Goal: Information Seeking & Learning: Learn about a topic

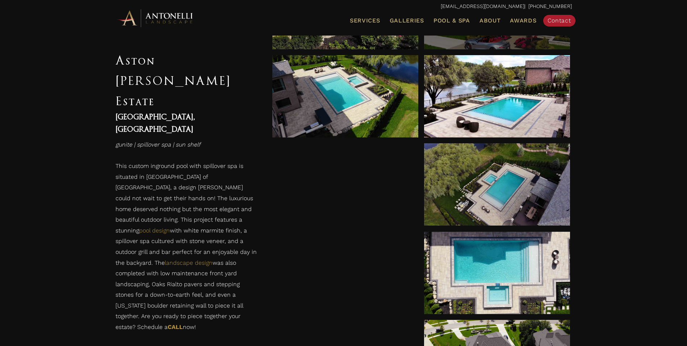
scroll to position [471, 0]
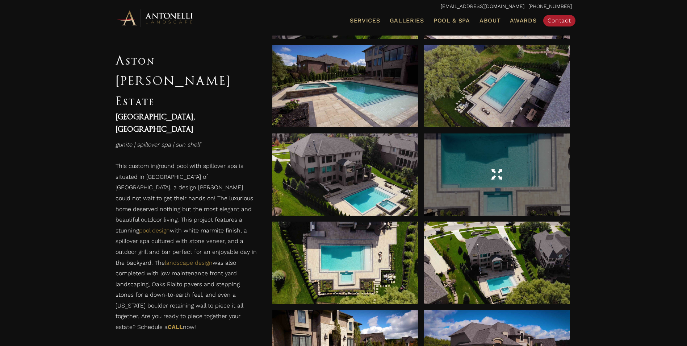
click at [496, 166] on div at bounding box center [497, 174] width 146 height 20
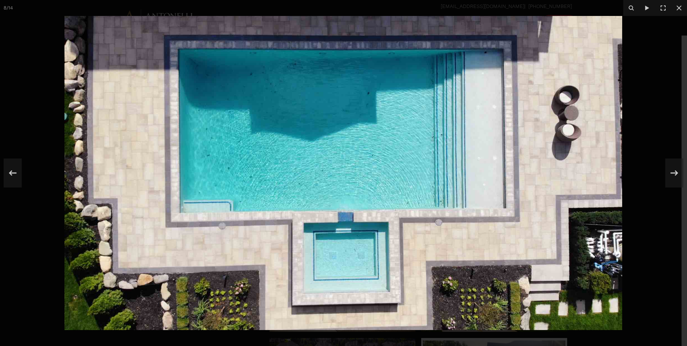
scroll to position [616, 0]
click at [679, 7] on icon at bounding box center [679, 7] width 5 height 5
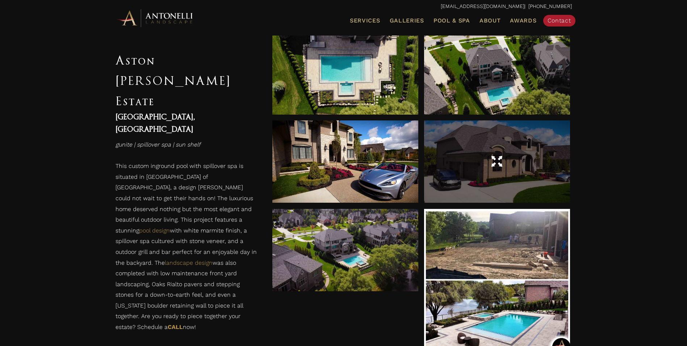
scroll to position [762, 0]
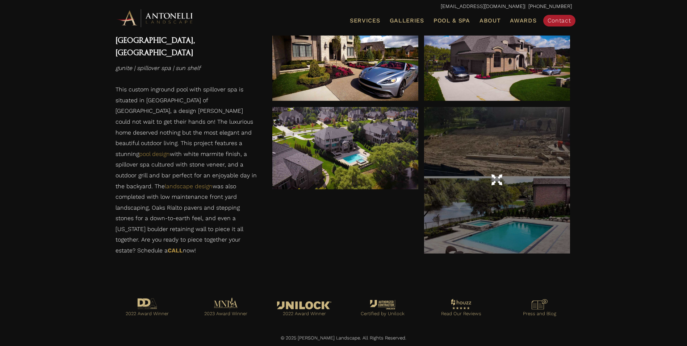
click at [512, 219] on div at bounding box center [497, 180] width 146 height 146
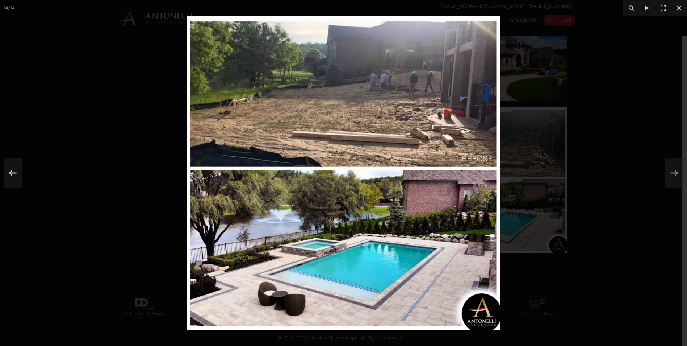
click at [353, 279] on img at bounding box center [344, 173] width 314 height 314
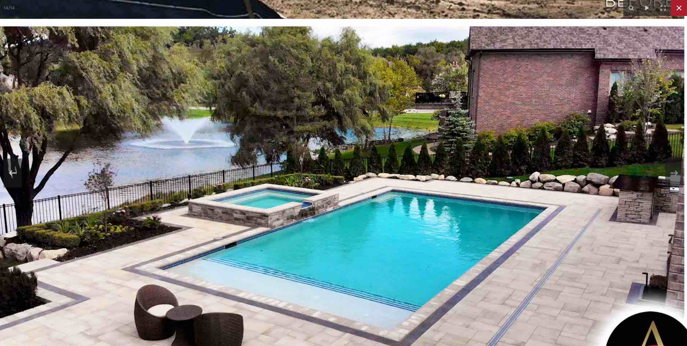
click at [679, 14] on button at bounding box center [679, 8] width 16 height 16
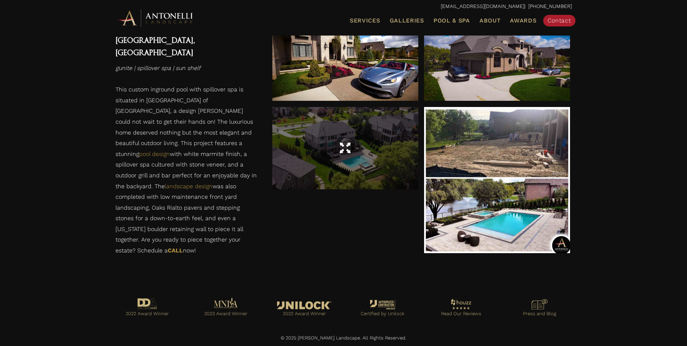
click at [367, 166] on div at bounding box center [345, 148] width 146 height 82
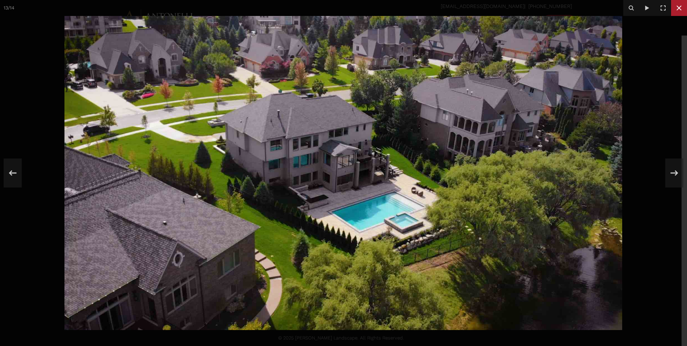
click at [681, 8] on icon at bounding box center [679, 8] width 9 height 9
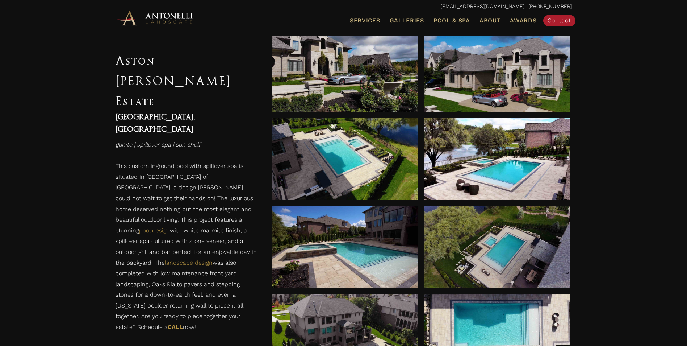
scroll to position [291, 0]
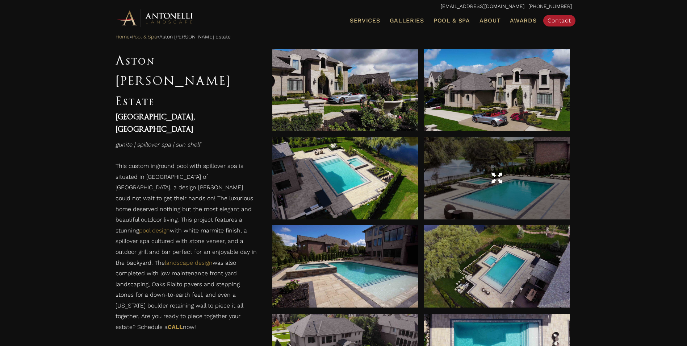
click at [518, 203] on div at bounding box center [497, 178] width 146 height 82
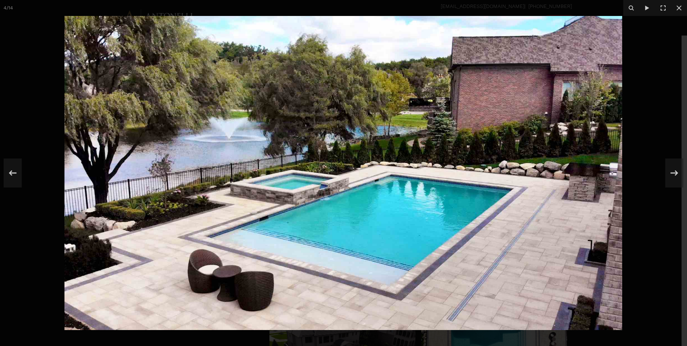
click at [355, 224] on img at bounding box center [343, 173] width 558 height 314
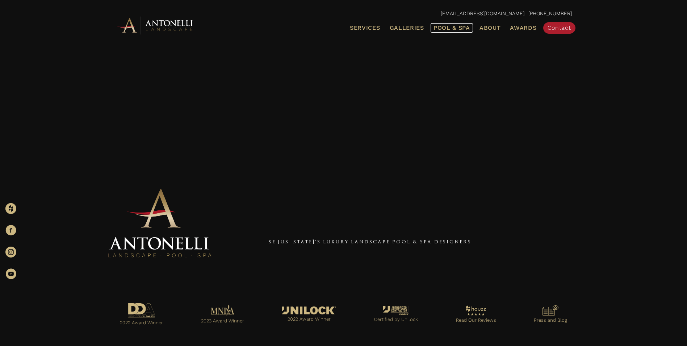
click at [447, 28] on span "Pool & Spa" at bounding box center [452, 27] width 37 height 7
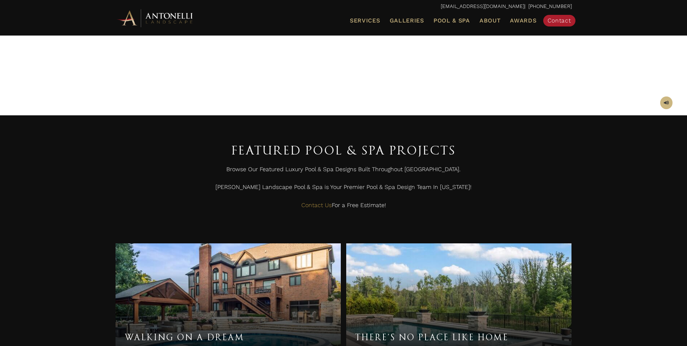
scroll to position [244, 0]
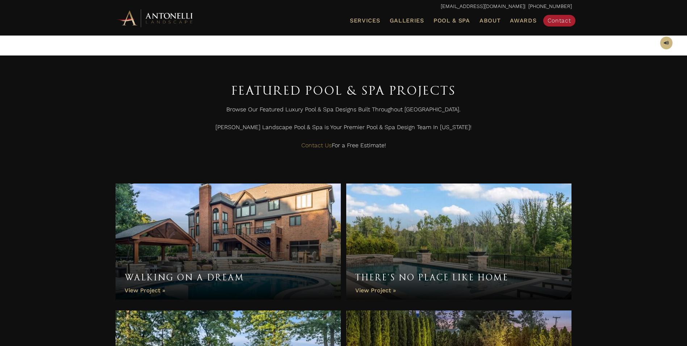
click at [255, 222] on link "Walking On A Dream" at bounding box center [229, 241] width 226 height 116
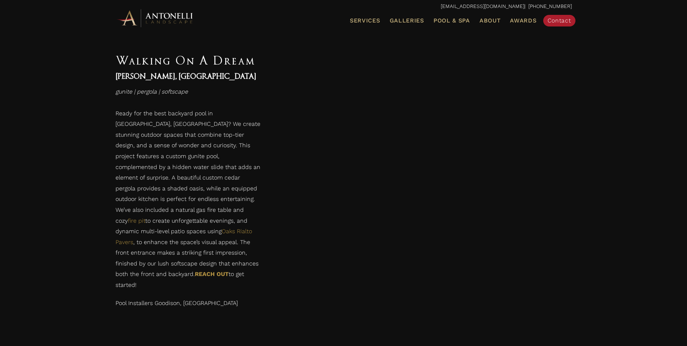
scroll to position [942, 0]
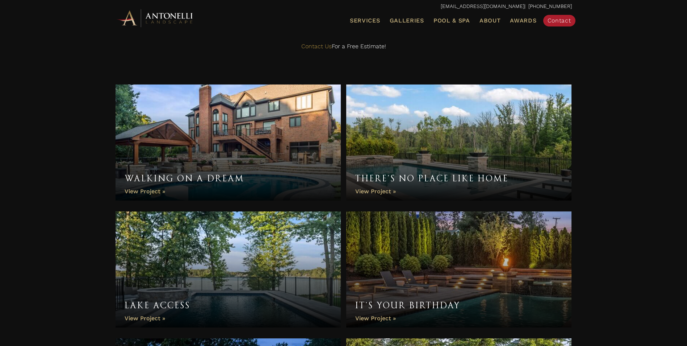
scroll to position [353, 0]
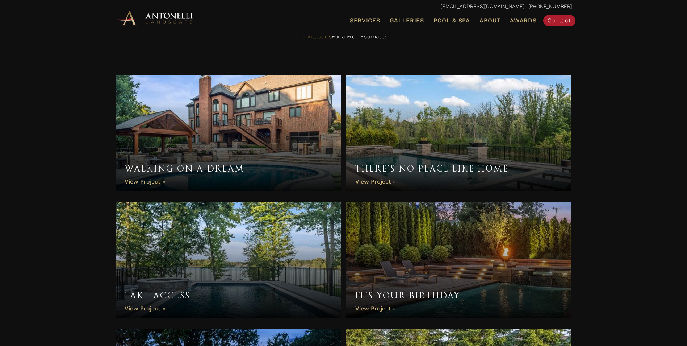
click at [494, 146] on link "There’s No Place Like Home" at bounding box center [459, 133] width 226 height 116
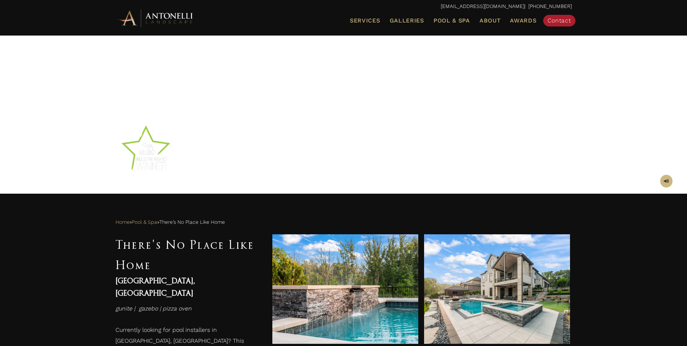
scroll to position [362, 0]
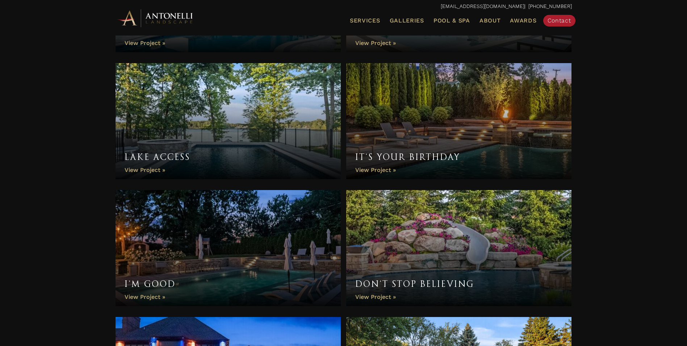
scroll to position [497, 0]
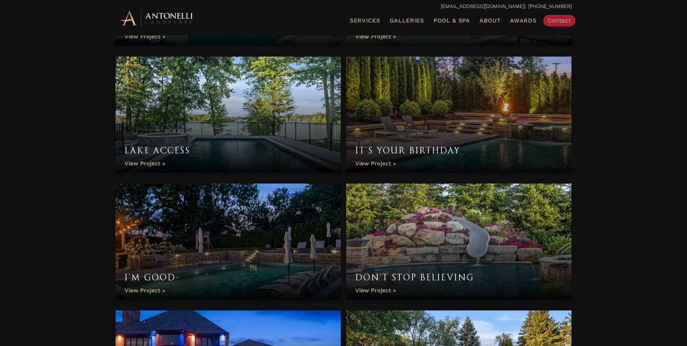
click at [465, 122] on link "It’s Your Birthday" at bounding box center [459, 115] width 226 height 116
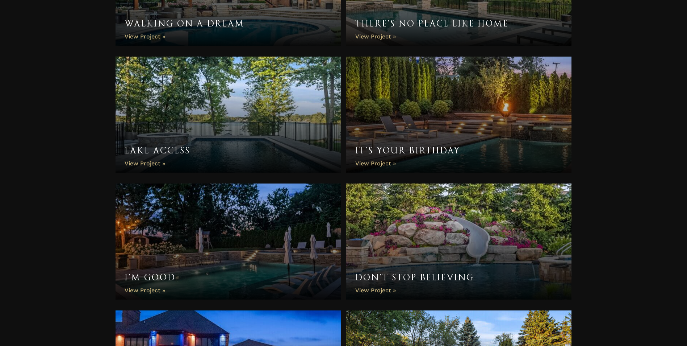
click at [205, 234] on link "I’m Good" at bounding box center [229, 241] width 226 height 116
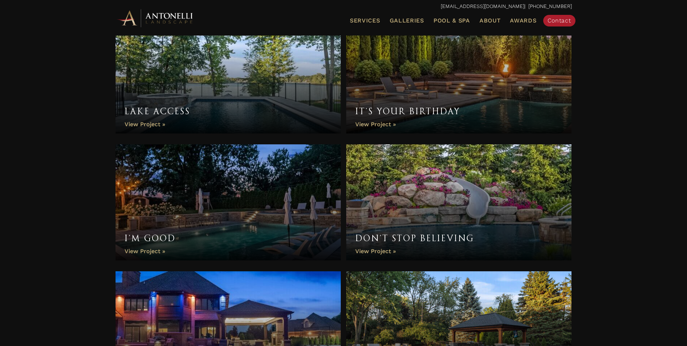
scroll to position [642, 0]
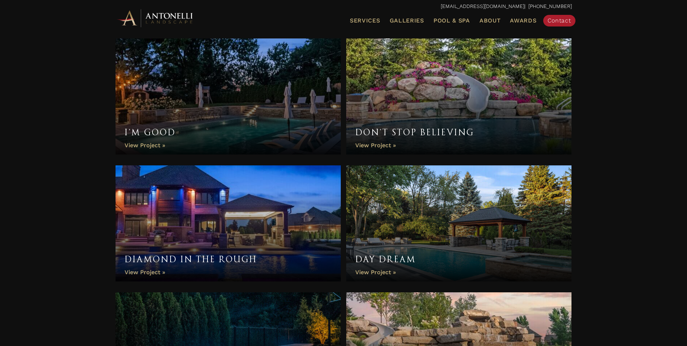
click at [438, 84] on link "Don’t Stop Believing" at bounding box center [459, 96] width 226 height 116
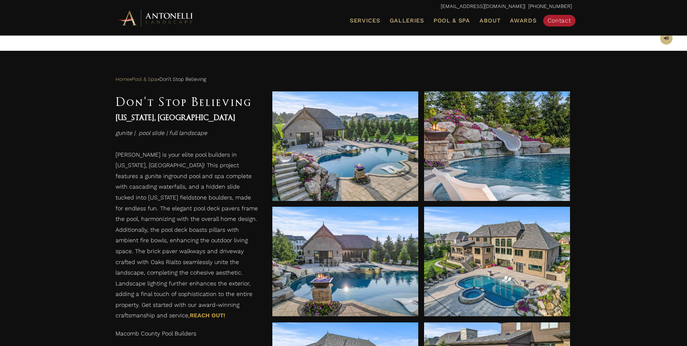
scroll to position [326, 0]
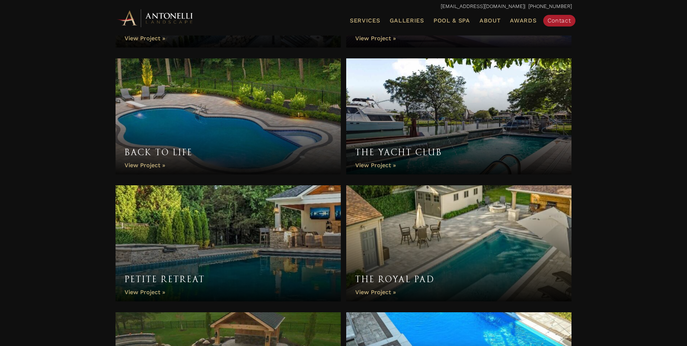
scroll to position [1403, 0]
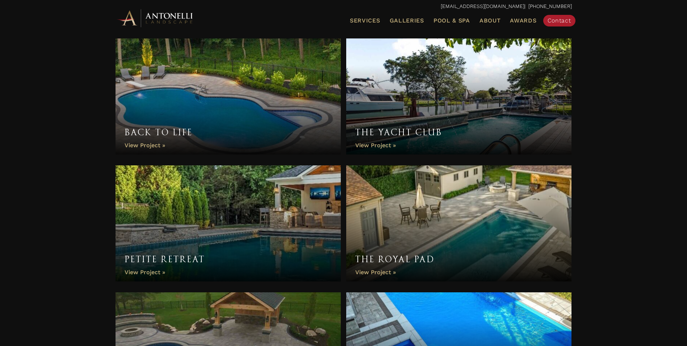
click at [460, 111] on link "The Yacht Club" at bounding box center [459, 96] width 226 height 116
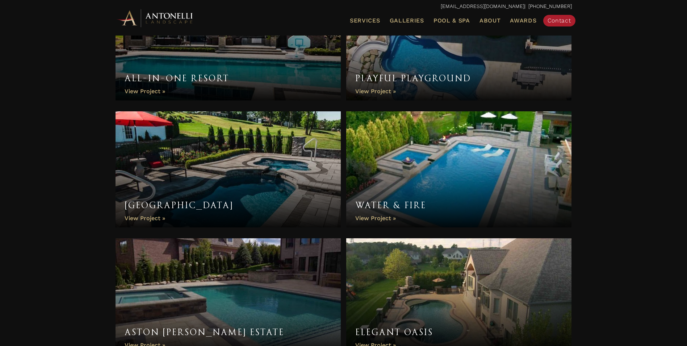
scroll to position [2092, 0]
click at [453, 182] on link "Water & Fire" at bounding box center [459, 169] width 226 height 116
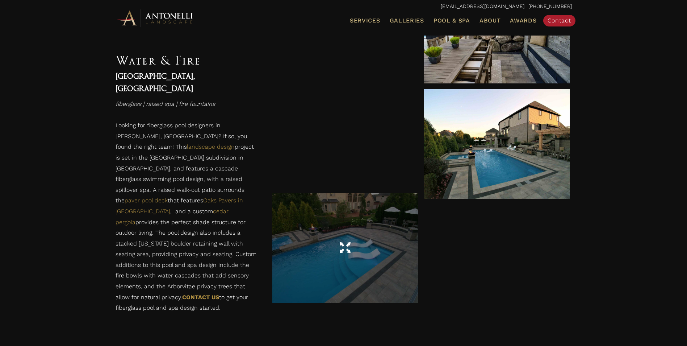
scroll to position [435, 0]
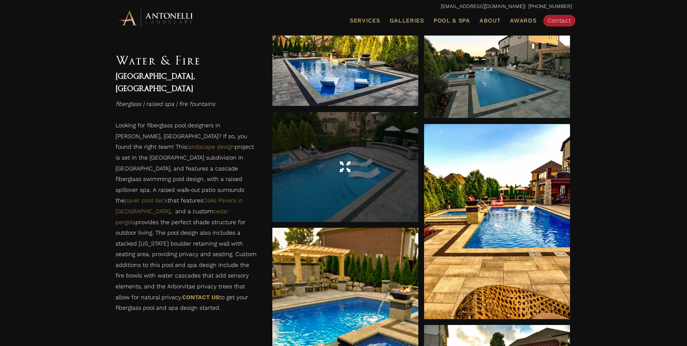
click at [317, 188] on div at bounding box center [345, 166] width 146 height 109
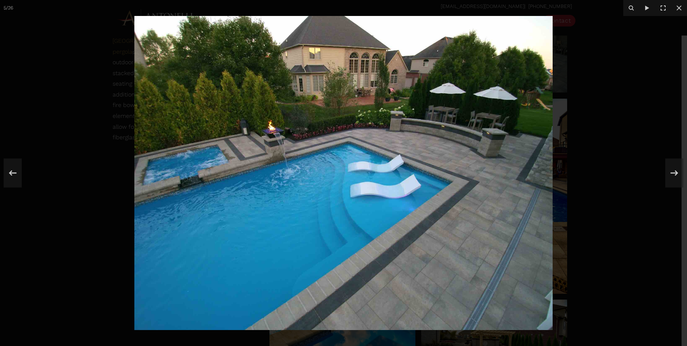
scroll to position [471, 0]
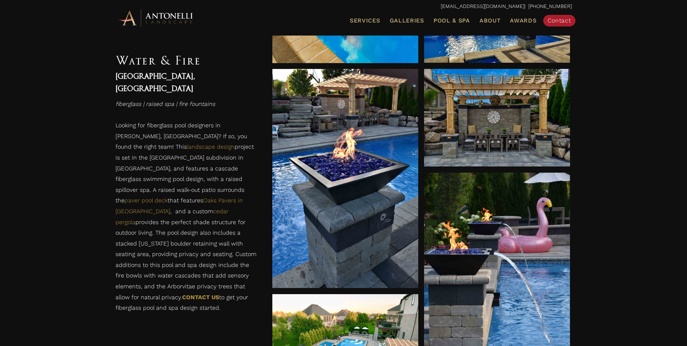
scroll to position [797, 0]
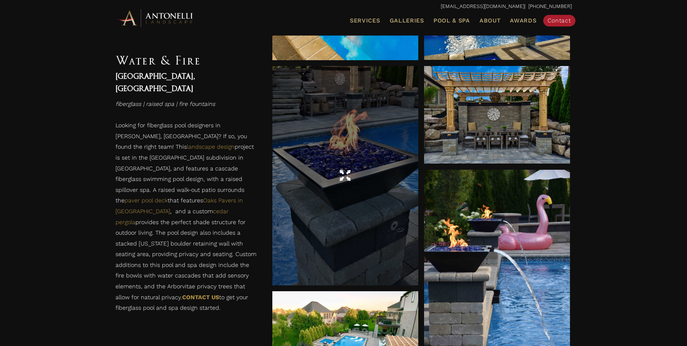
click at [357, 188] on div at bounding box center [345, 175] width 146 height 219
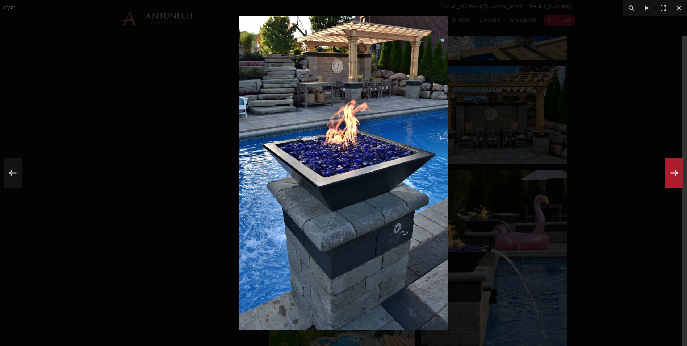
click at [676, 178] on icon at bounding box center [674, 173] width 13 height 24
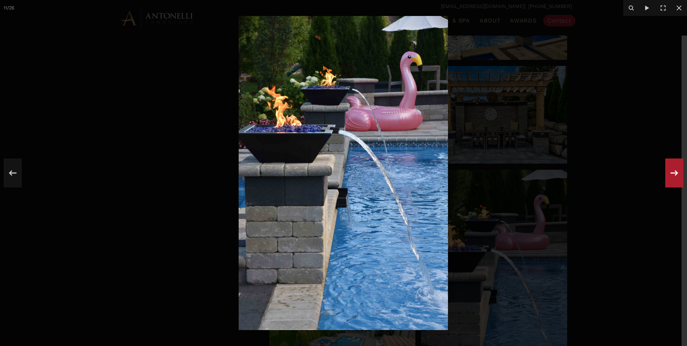
click at [676, 178] on icon at bounding box center [674, 173] width 13 height 24
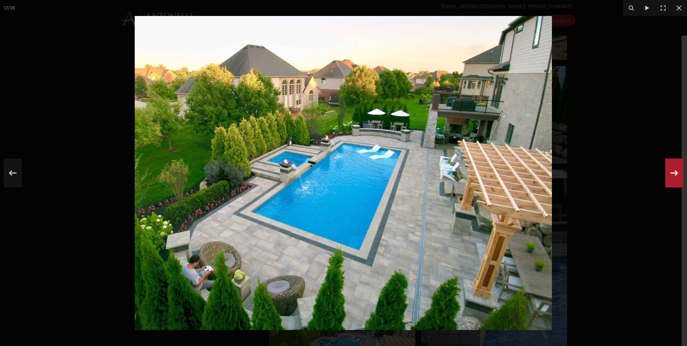
click at [677, 177] on icon at bounding box center [674, 173] width 13 height 24
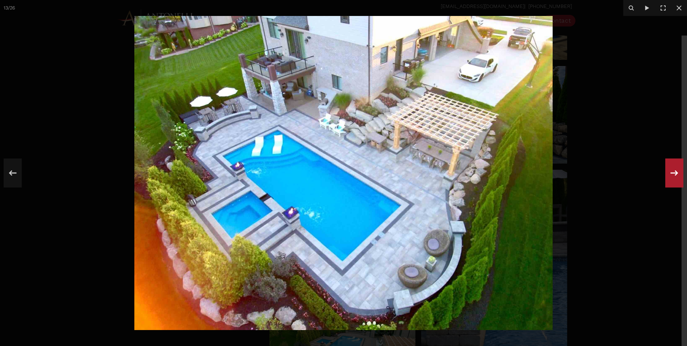
click at [678, 175] on icon at bounding box center [674, 173] width 13 height 24
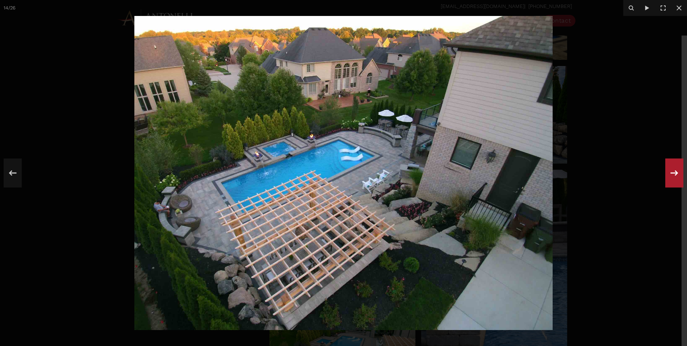
click at [678, 175] on icon at bounding box center [674, 173] width 13 height 24
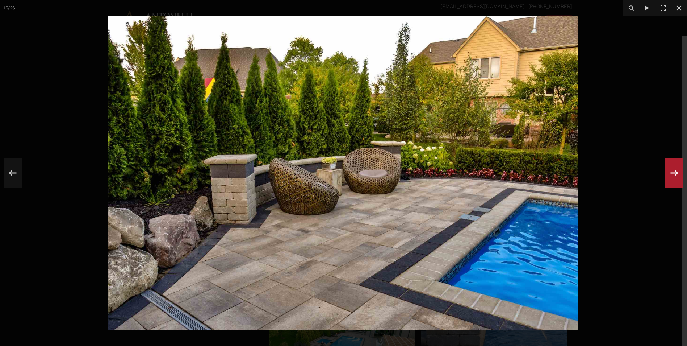
click at [678, 175] on icon at bounding box center [674, 173] width 13 height 24
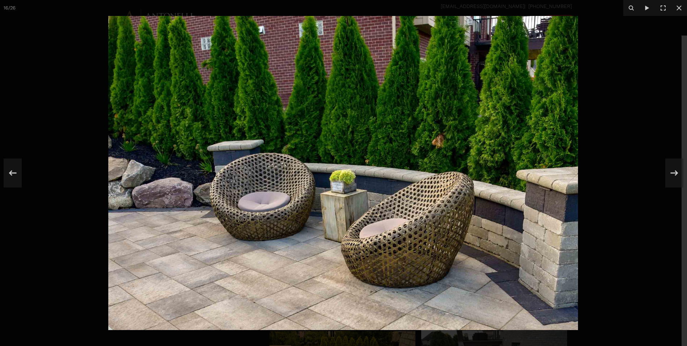
scroll to position [797, 0]
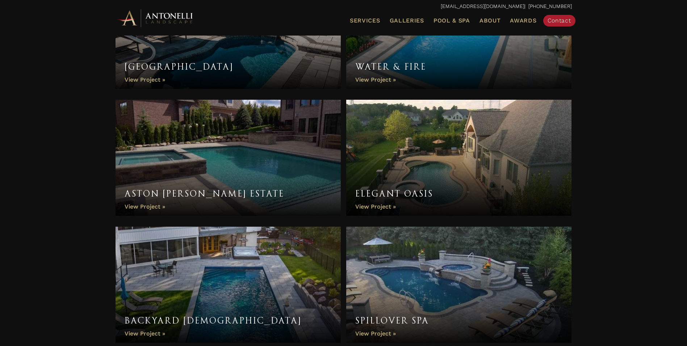
scroll to position [2236, 0]
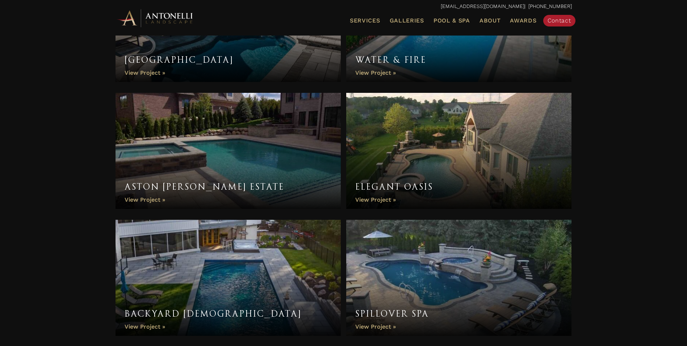
click at [283, 166] on link "Aston Martin Estate" at bounding box center [229, 151] width 226 height 116
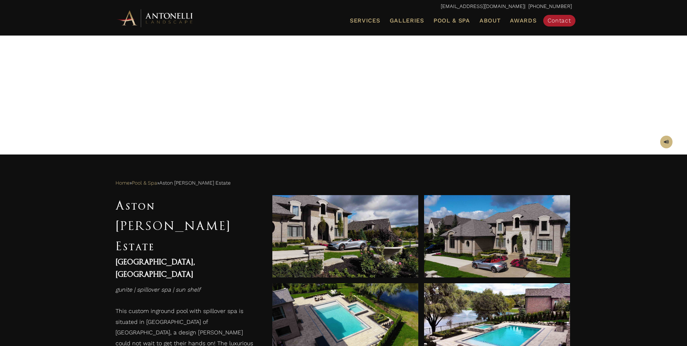
scroll to position [254, 0]
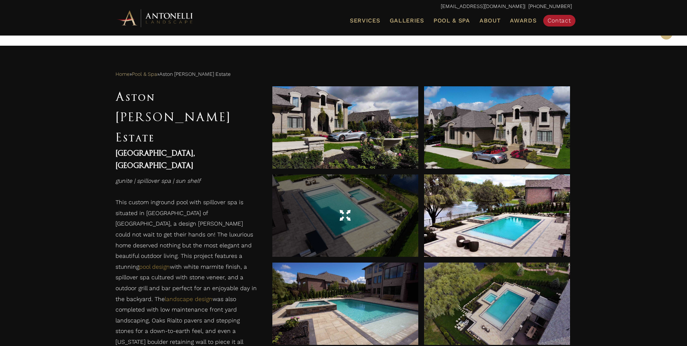
click at [341, 216] on span at bounding box center [345, 215] width 11 height 13
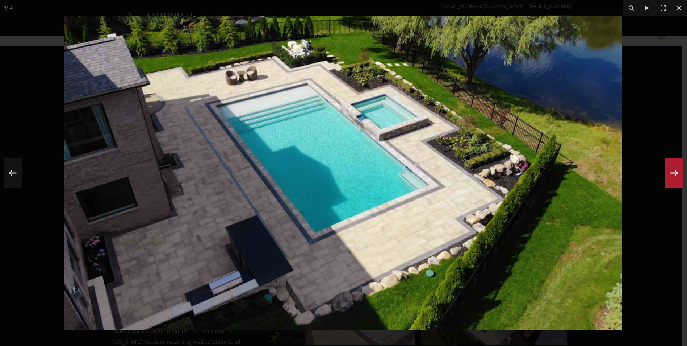
click at [675, 172] on icon at bounding box center [674, 173] width 13 height 24
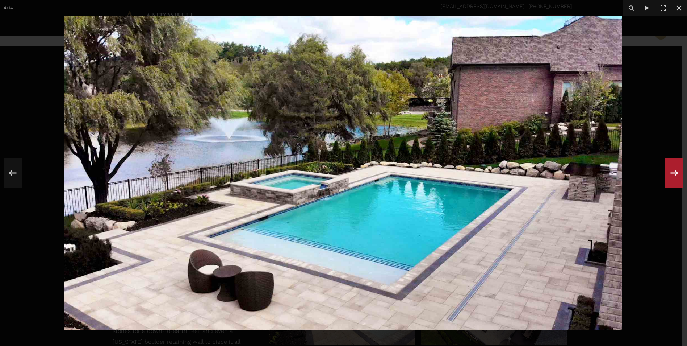
click at [679, 172] on icon at bounding box center [674, 173] width 13 height 24
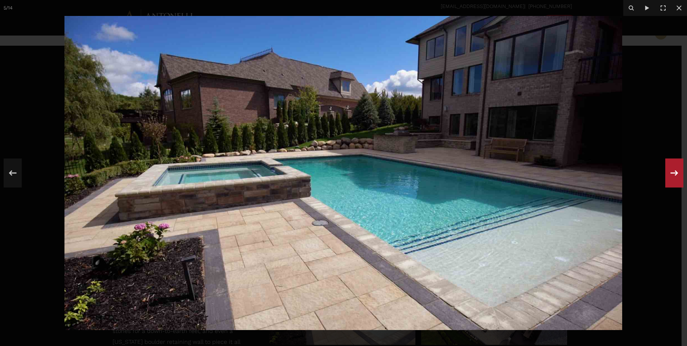
click at [679, 172] on icon at bounding box center [674, 173] width 13 height 24
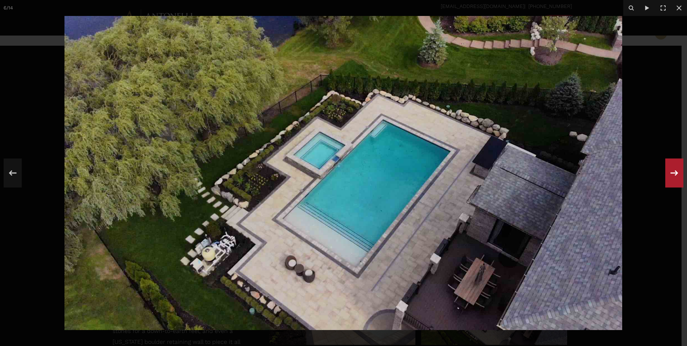
click at [679, 172] on icon at bounding box center [674, 173] width 13 height 24
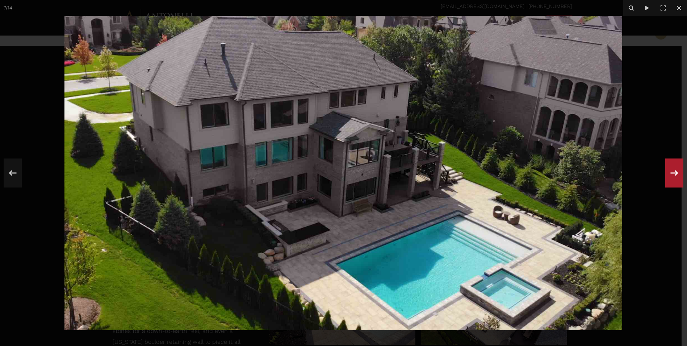
click at [679, 172] on icon at bounding box center [674, 173] width 13 height 24
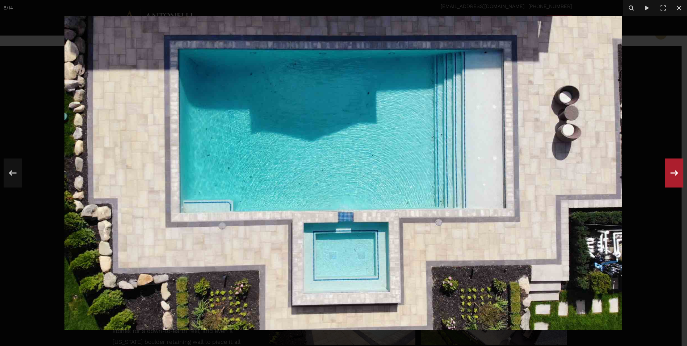
click at [679, 172] on icon at bounding box center [674, 173] width 13 height 24
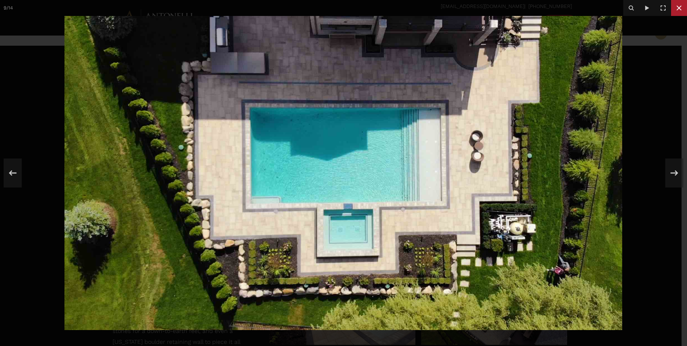
click at [678, 11] on icon at bounding box center [679, 8] width 9 height 9
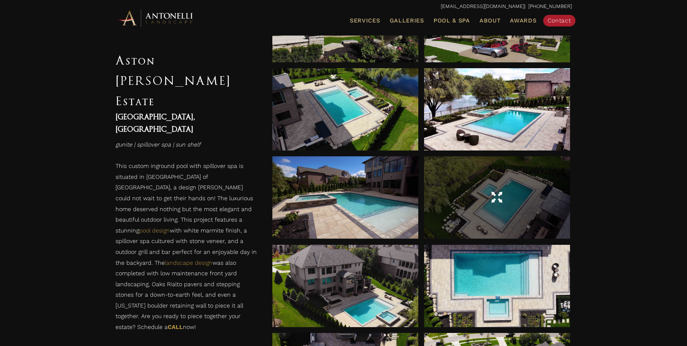
scroll to position [362, 0]
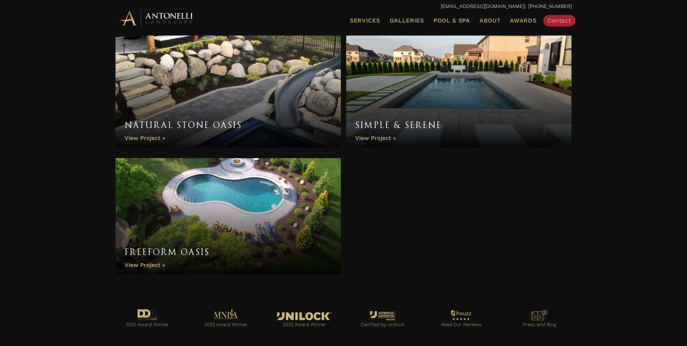
scroll to position [2816, 0]
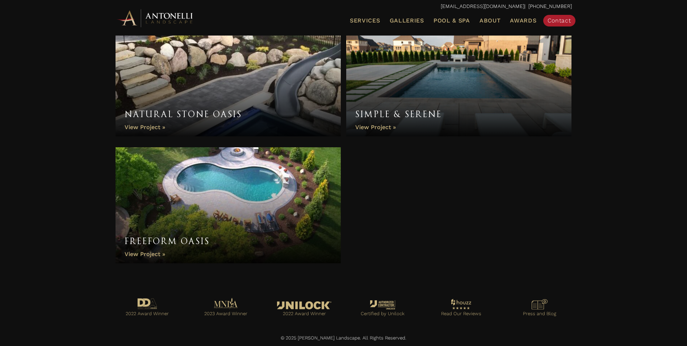
click at [205, 70] on link "Natural Stone Oasis" at bounding box center [229, 78] width 226 height 116
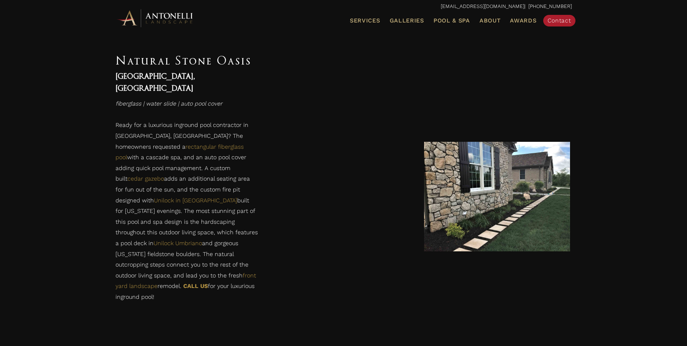
scroll to position [471, 0]
